Goal: Ask a question

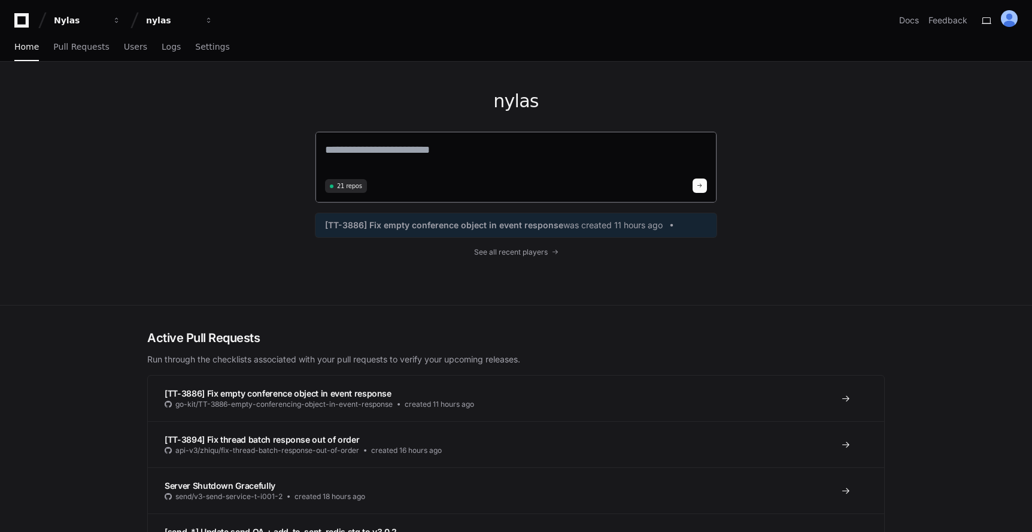
click at [365, 153] on textarea at bounding box center [516, 158] width 382 height 34
paste textarea "**********"
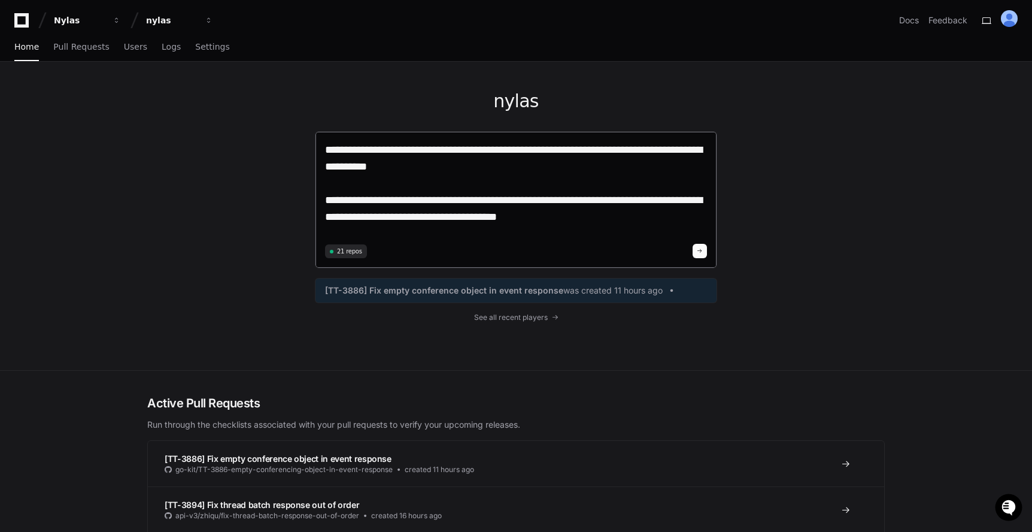
type textarea "**********"
click at [702, 250] on span at bounding box center [700, 251] width 6 height 6
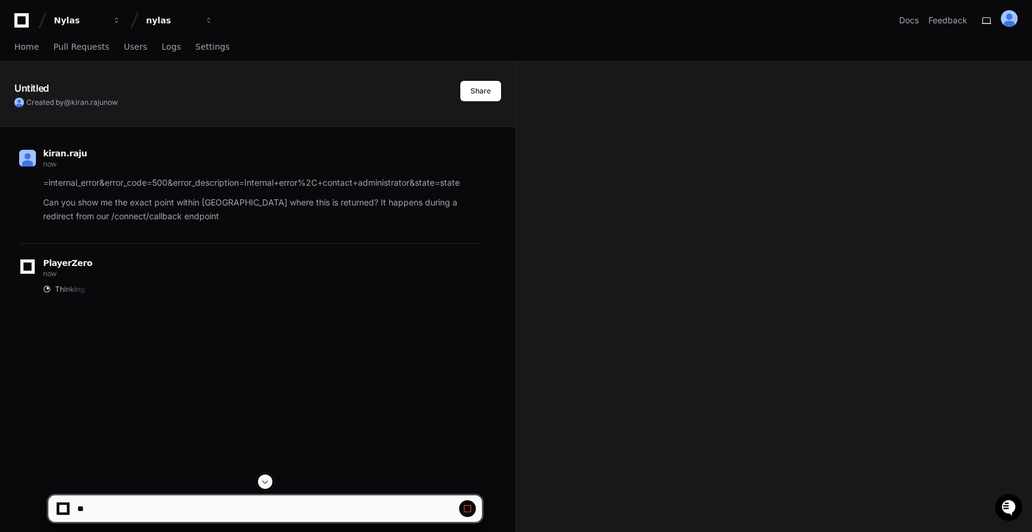
click at [264, 487] on button at bounding box center [265, 481] width 14 height 14
click at [470, 511] on span at bounding box center [468, 509] width 10 height 10
click at [60, 508] on div at bounding box center [63, 509] width 8 height 8
click at [268, 483] on span at bounding box center [265, 482] width 10 height 10
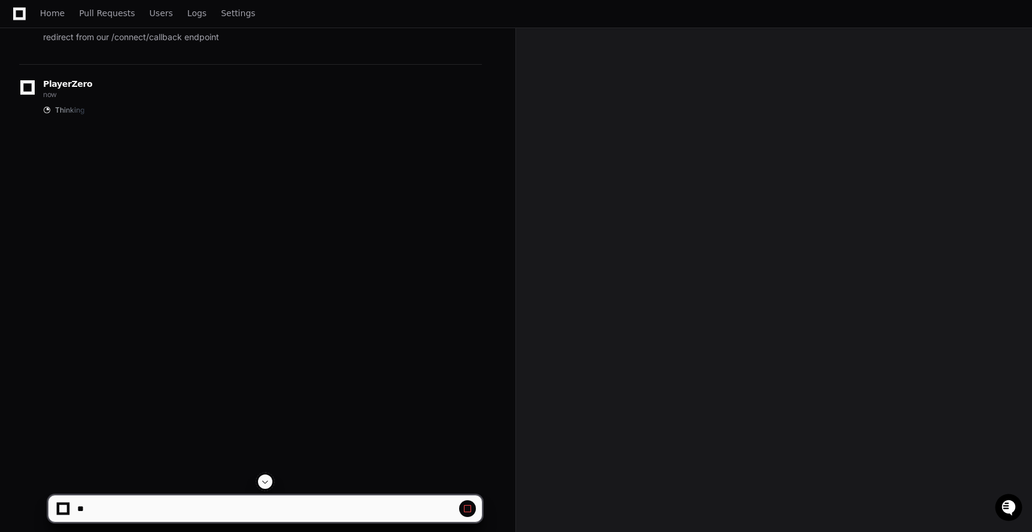
scroll to position [195, 0]
click at [471, 511] on span at bounding box center [468, 509] width 10 height 10
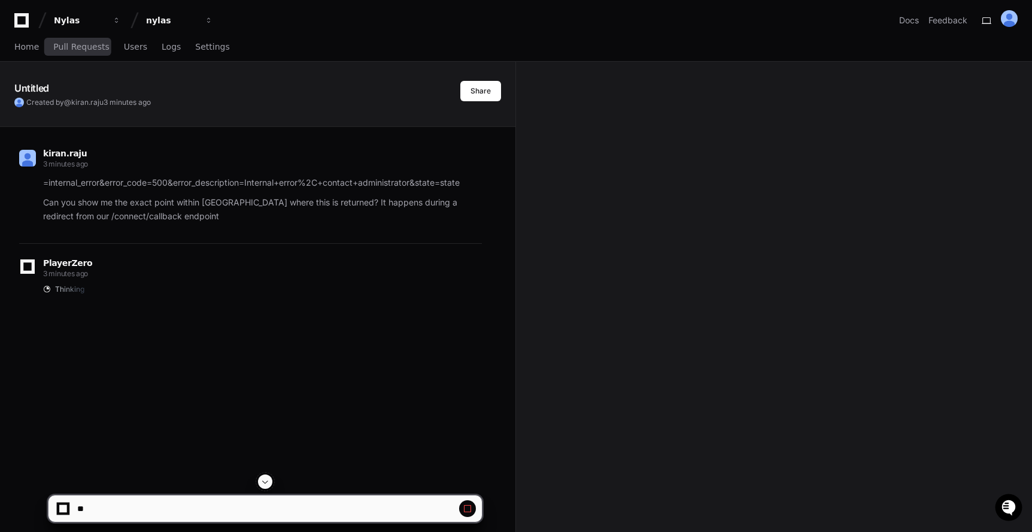
click at [465, 506] on span at bounding box center [468, 509] width 10 height 10
click at [471, 511] on span at bounding box center [468, 509] width 10 height 10
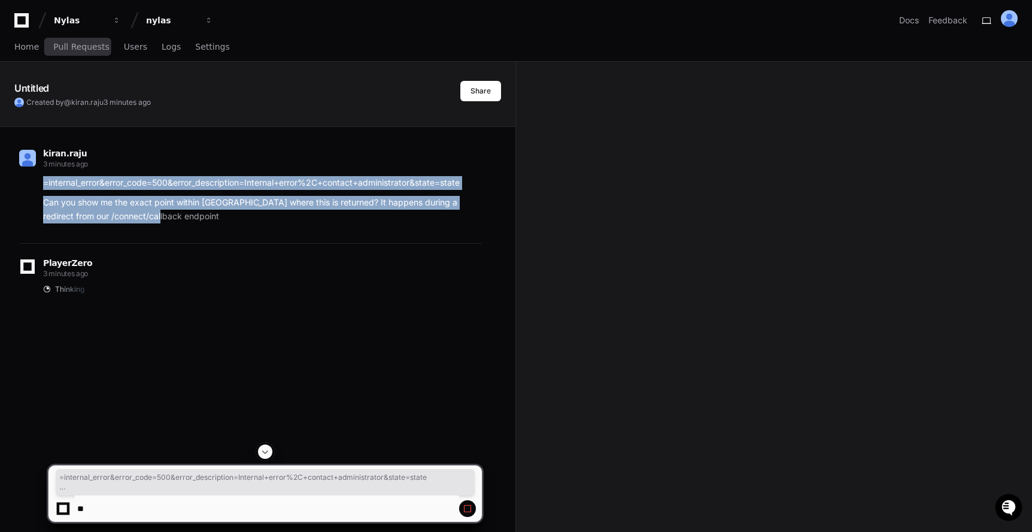
drag, startPoint x: 175, startPoint y: 217, endPoint x: 22, endPoint y: 187, distance: 155.5
click at [22, 187] on div "=internal_error&error_code=500&error_description=Internal+error%2C+contact+admi…" at bounding box center [250, 199] width 463 height 47
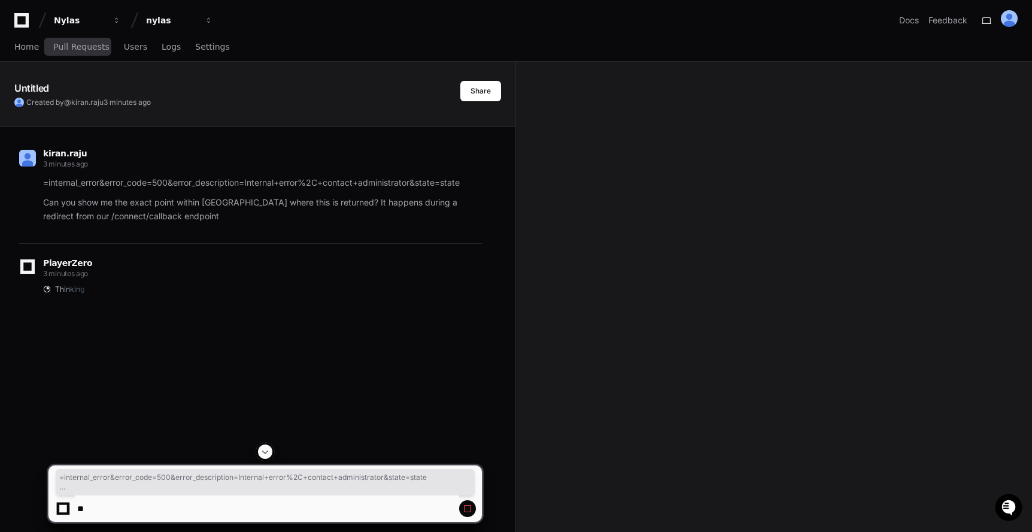
click at [64, 509] on div at bounding box center [63, 509] width 8 height 8
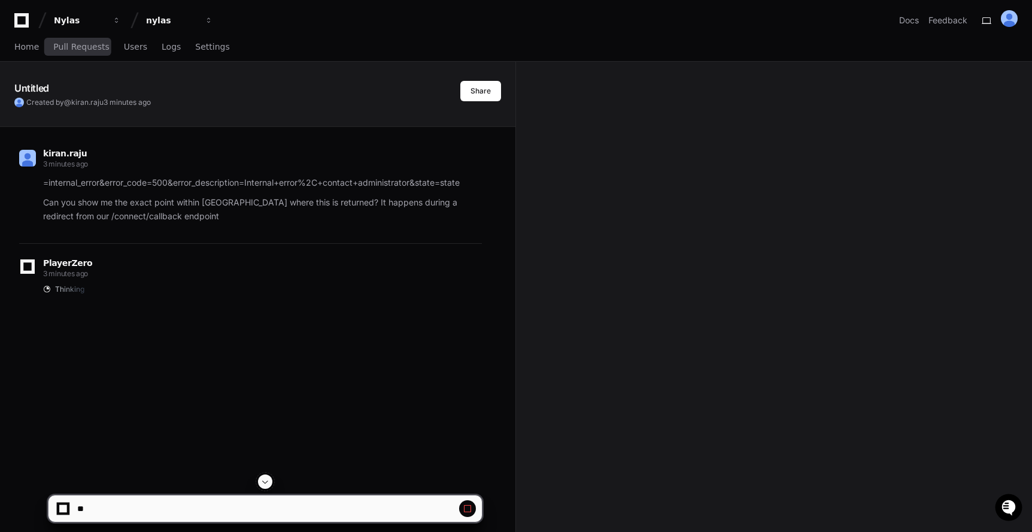
click at [473, 513] on button at bounding box center [467, 508] width 17 height 17
click at [471, 502] on button at bounding box center [467, 508] width 17 height 17
click at [28, 47] on span "Home" at bounding box center [26, 46] width 25 height 7
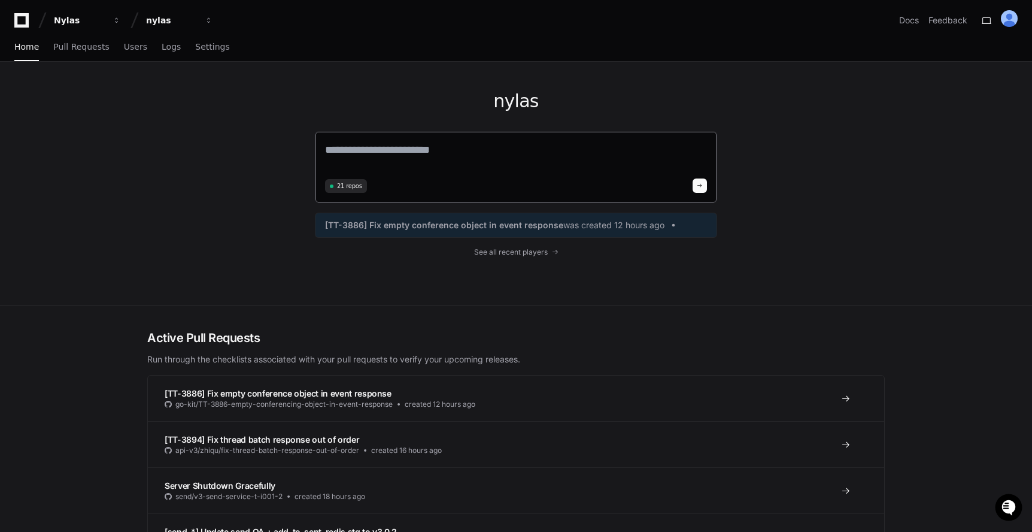
click at [413, 164] on textarea at bounding box center [516, 158] width 382 height 34
paste textarea "**********"
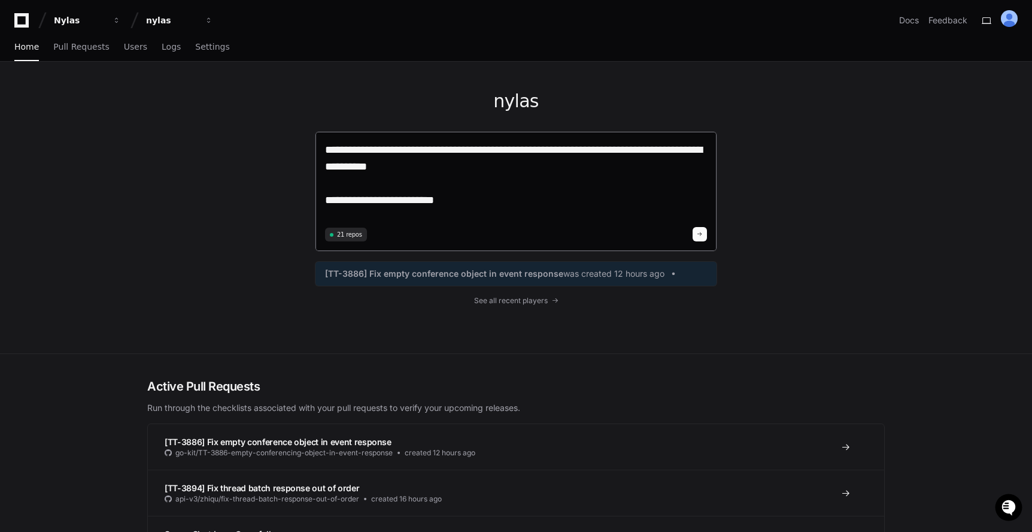
type textarea "**********"
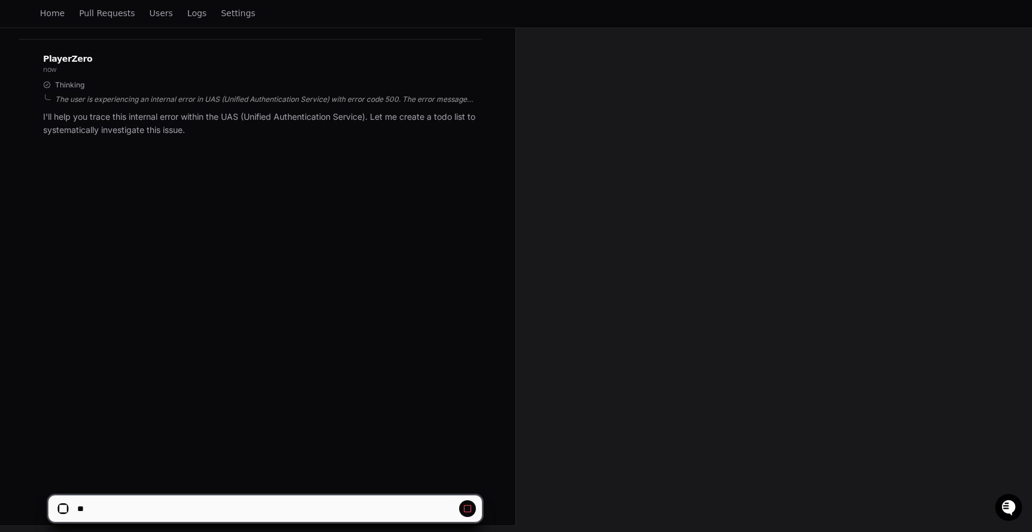
scroll to position [195, 0]
click at [466, 504] on span at bounding box center [468, 509] width 10 height 10
